Goal: Task Accomplishment & Management: Use online tool/utility

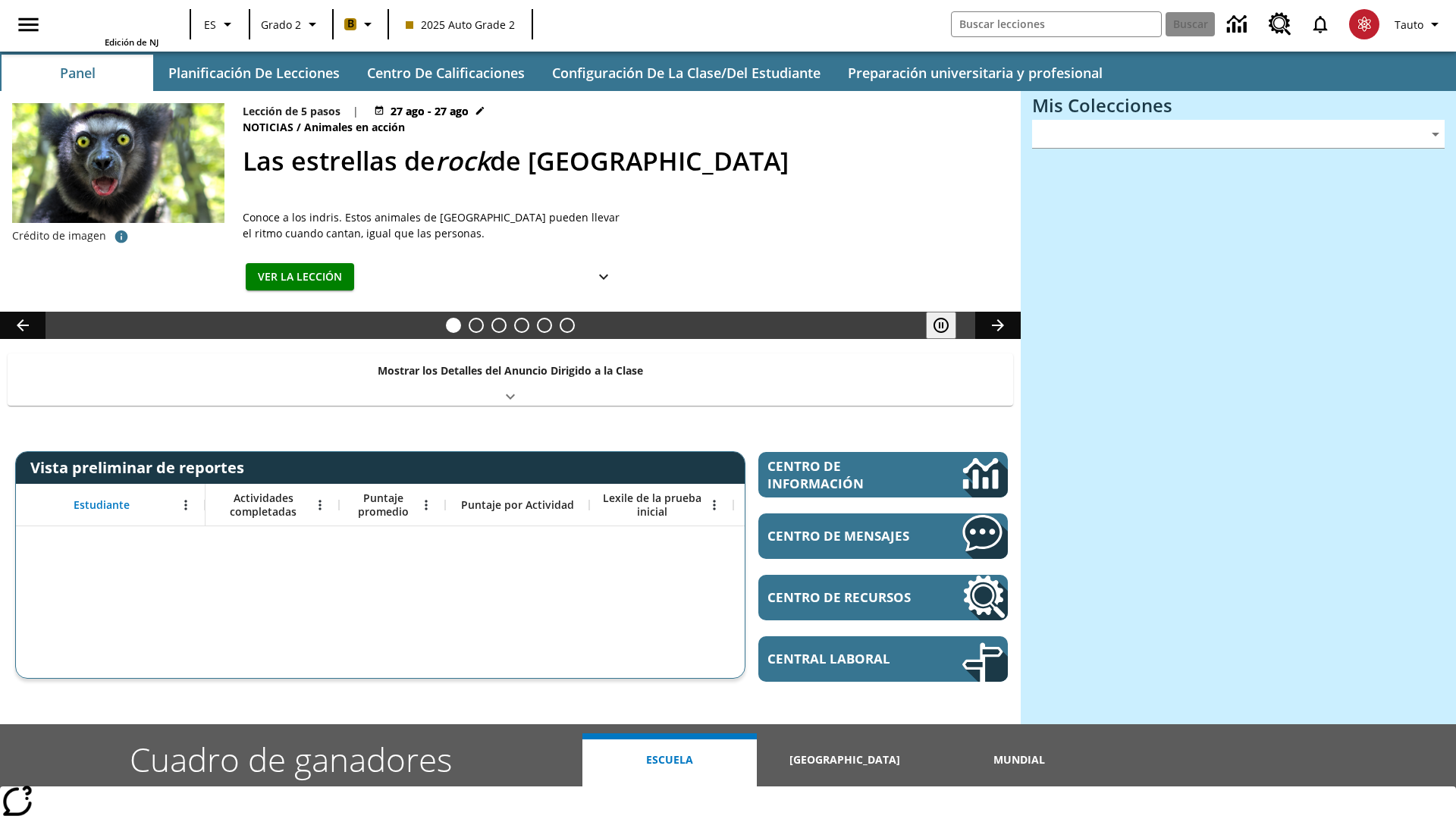
type input "-1"
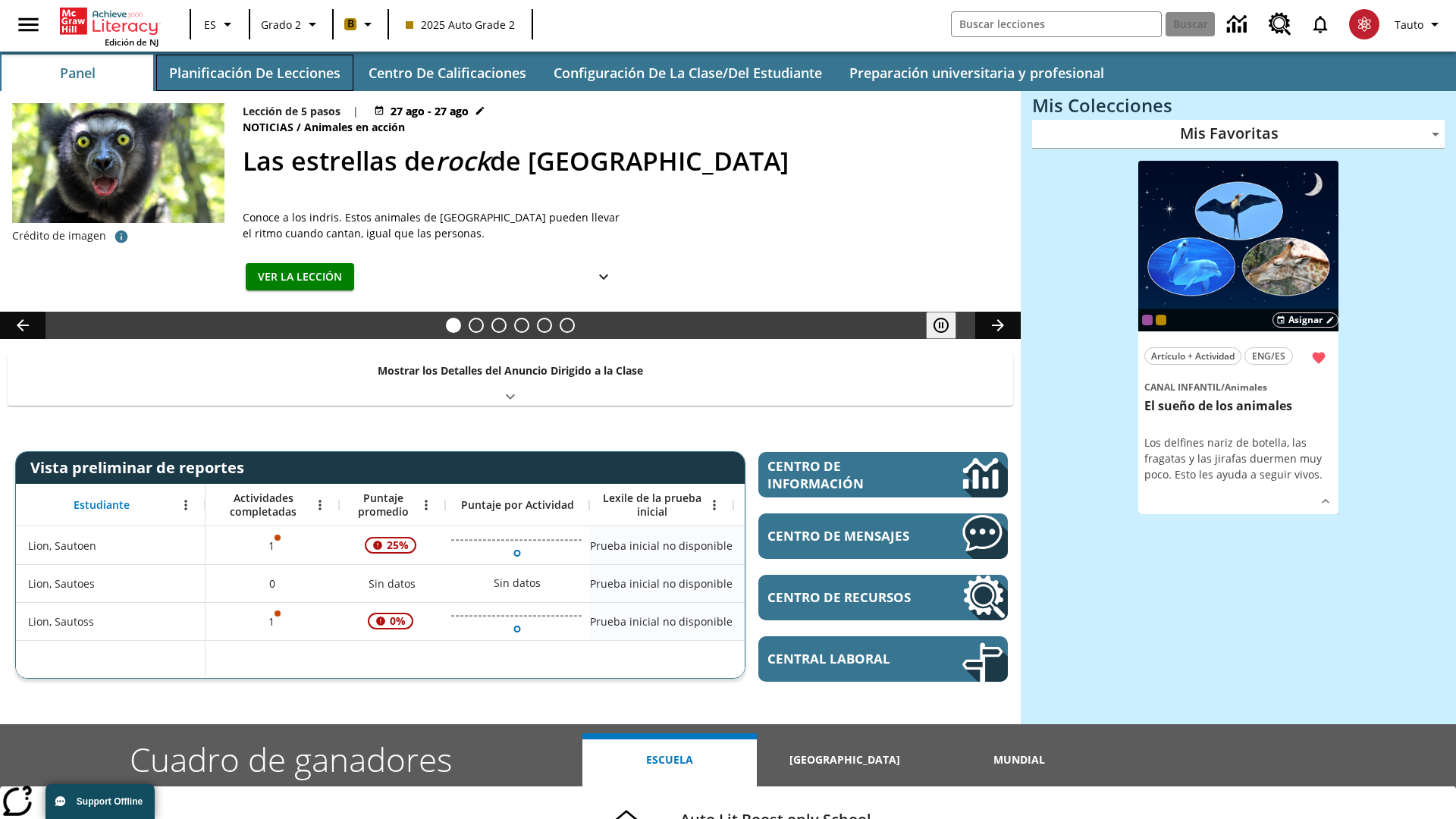
click at [254, 73] on button "Planificación de lecciones" at bounding box center [254, 73] width 197 height 37
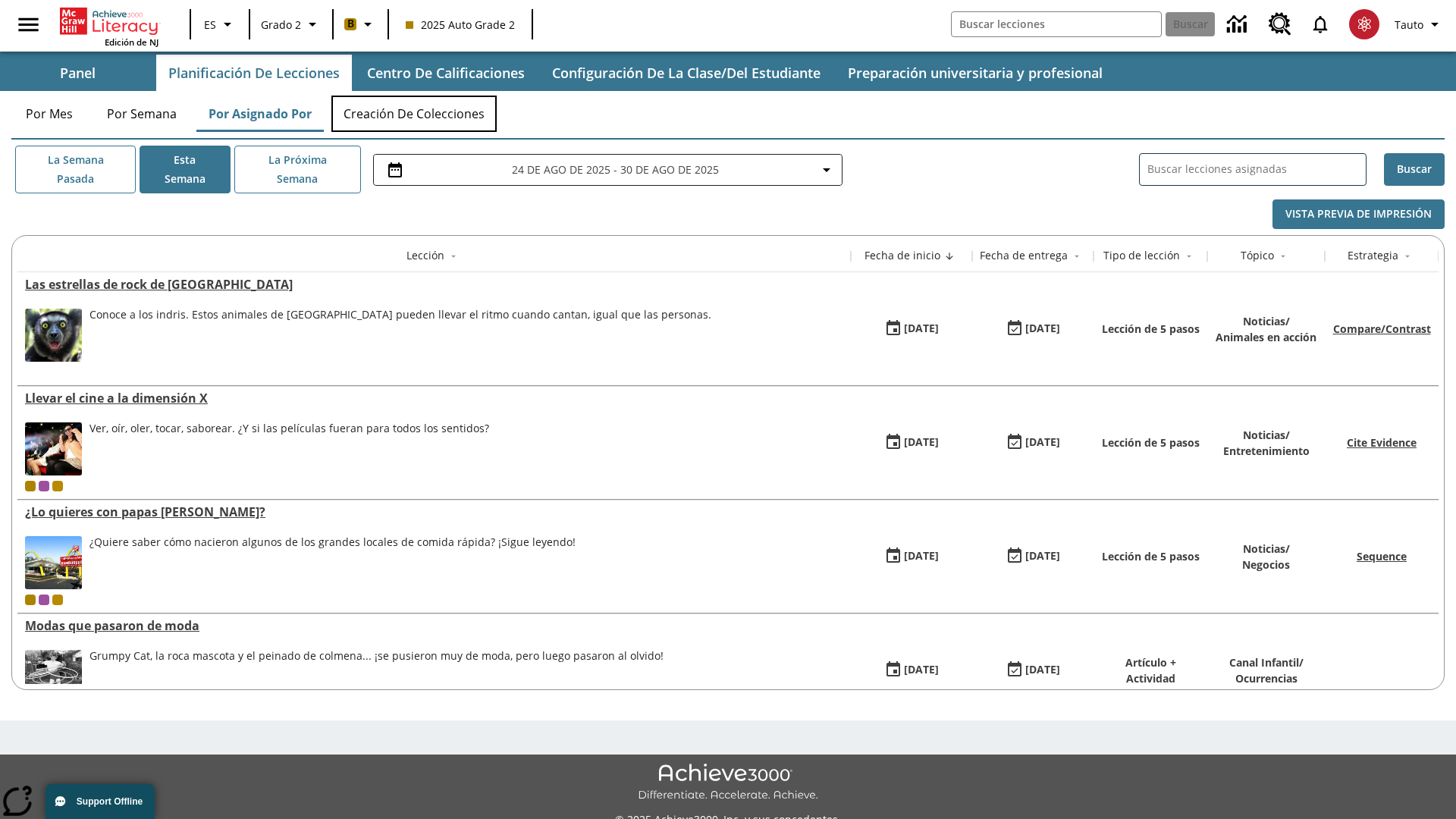
click at [414, 113] on button "Creación de colecciones" at bounding box center [414, 113] width 166 height 37
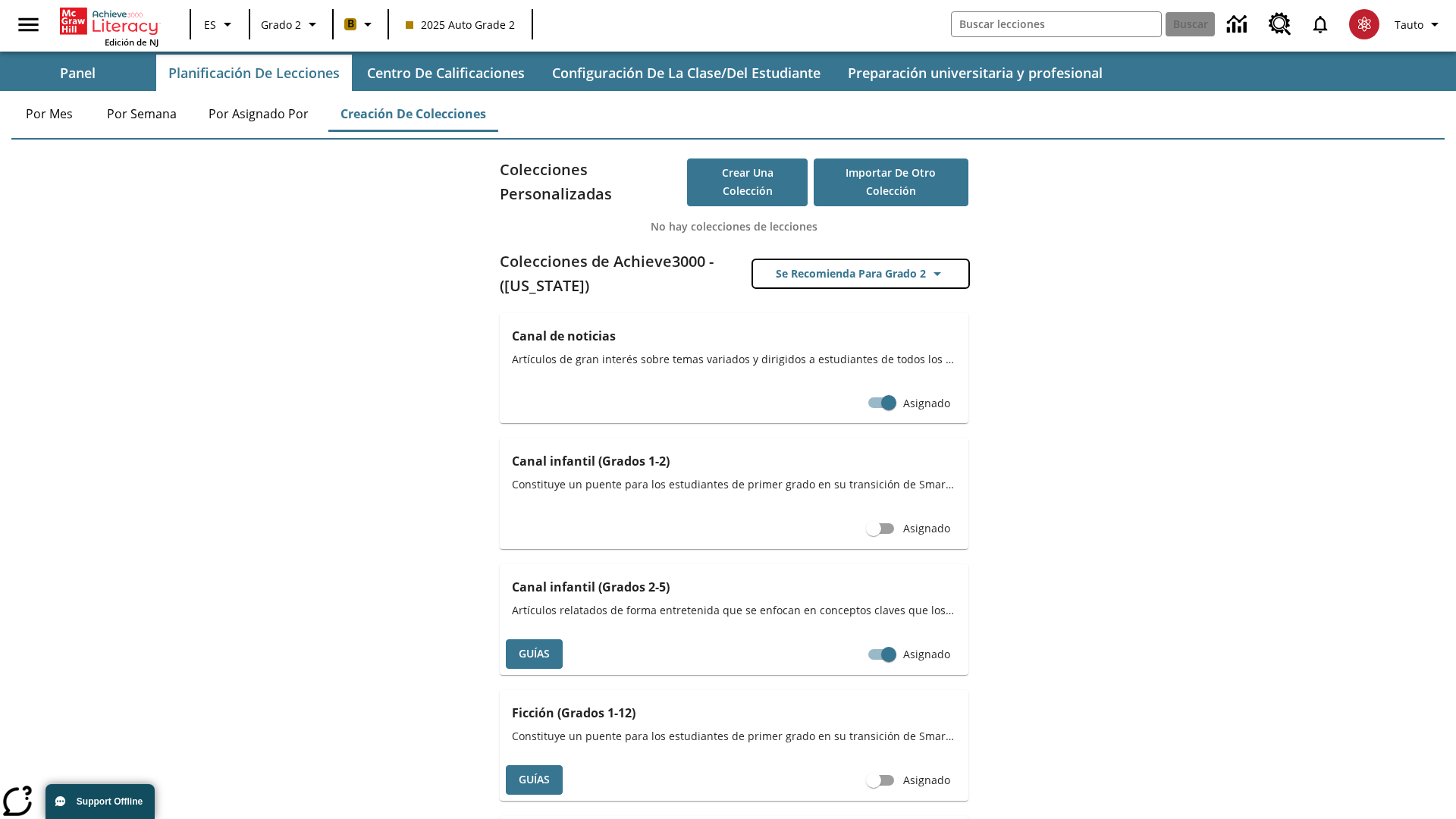
click at [861, 274] on button "Se recomienda para Grado 2" at bounding box center [861, 274] width 215 height 28
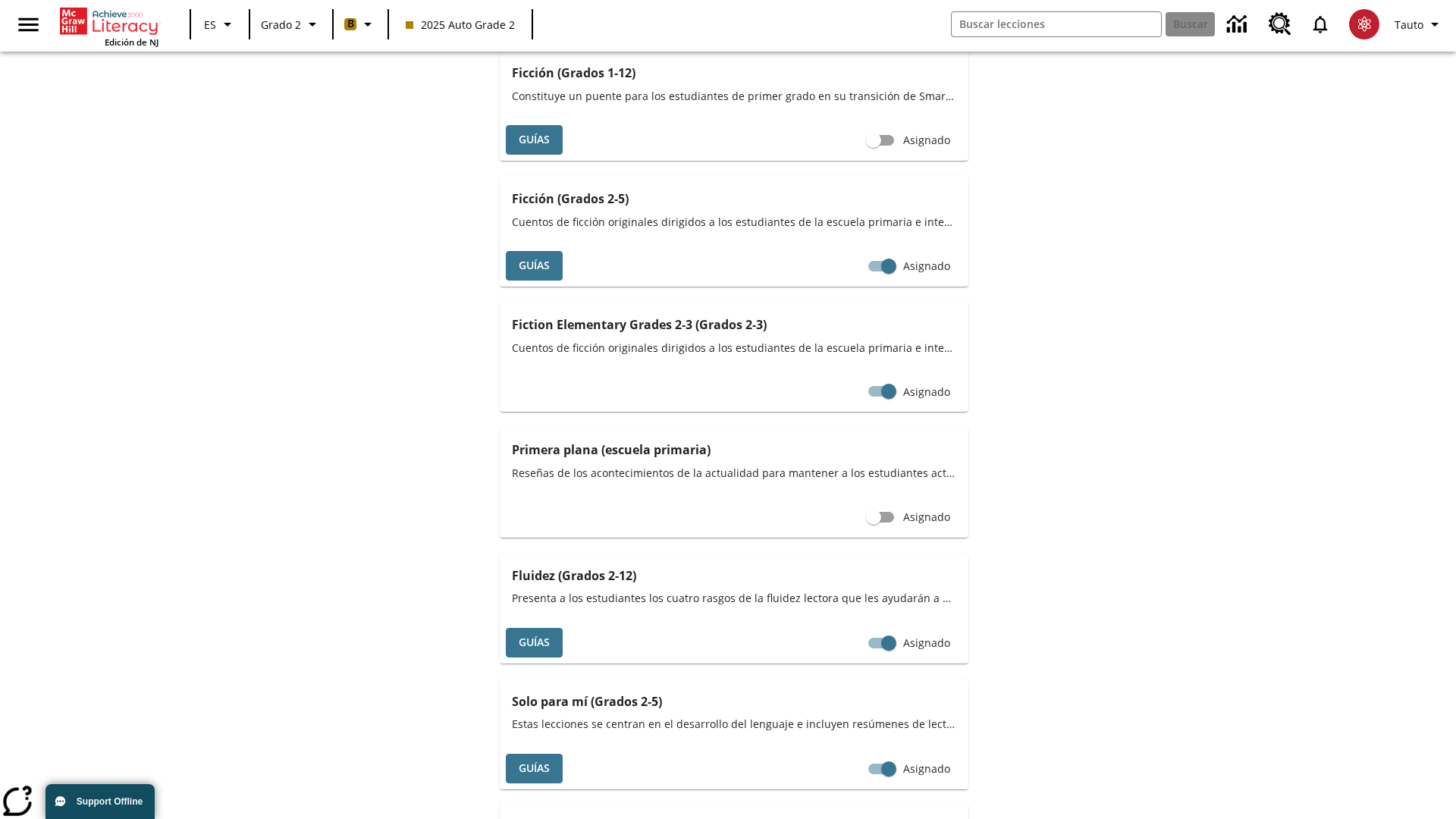
click at [860, 29] on input "Asignado" at bounding box center [888, 15] width 86 height 29
checkbox input "false"
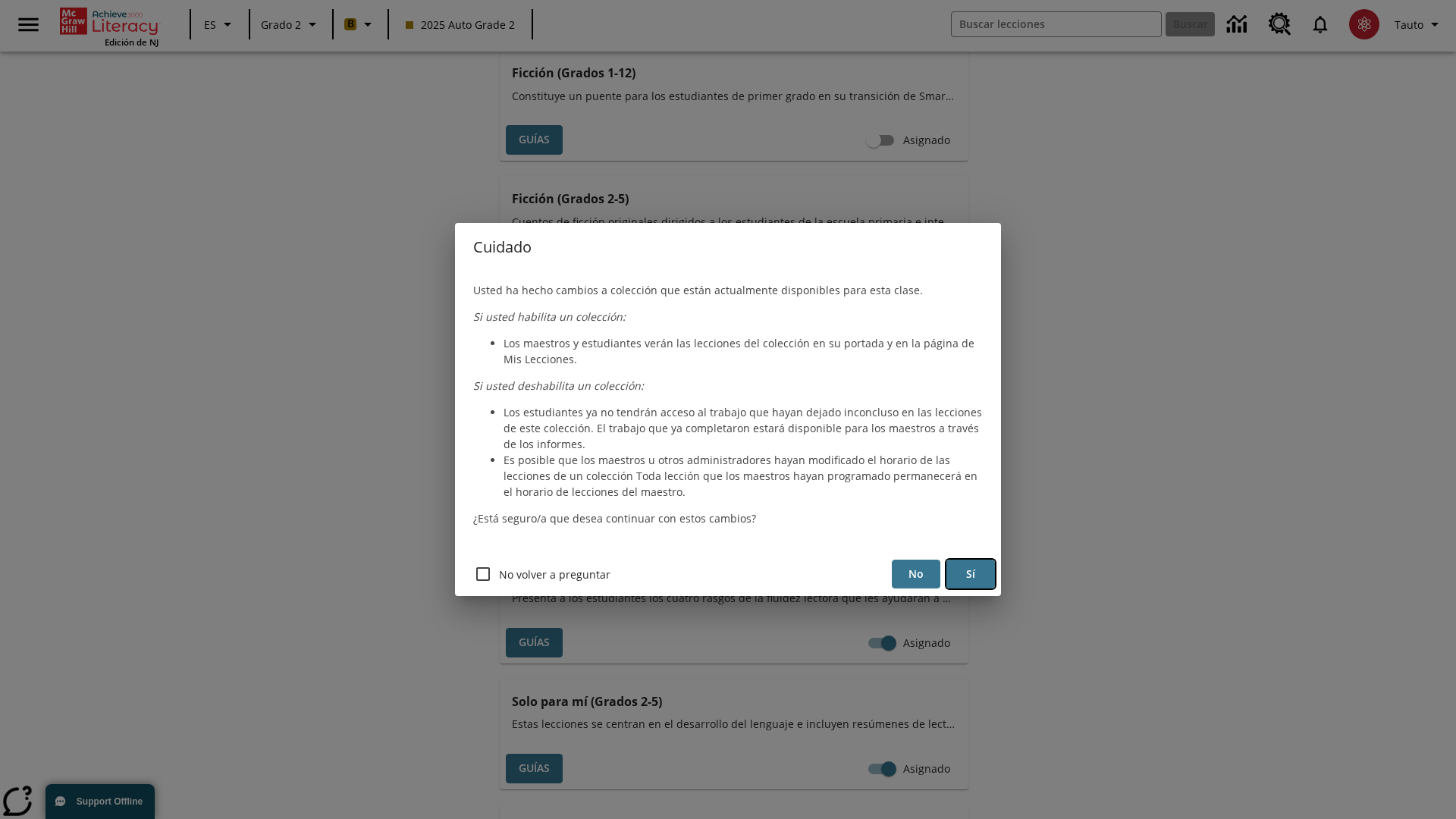
click at [971, 574] on button "Sí" at bounding box center [970, 574] width 49 height 30
